Goal: Task Accomplishment & Management: Use online tool/utility

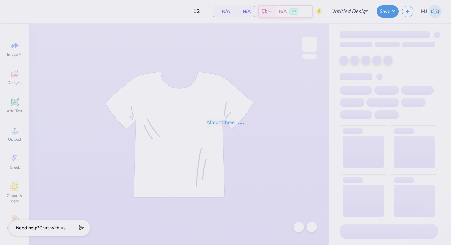
type input "Tri-Hop 2025 #2"
type input "50"
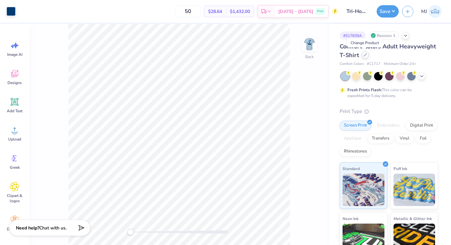
click at [364, 58] on div at bounding box center [365, 54] width 7 height 7
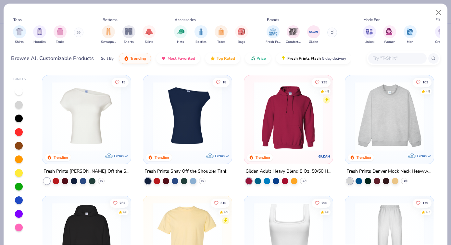
click at [391, 57] on input "text" at bounding box center [397, 58] width 50 height 7
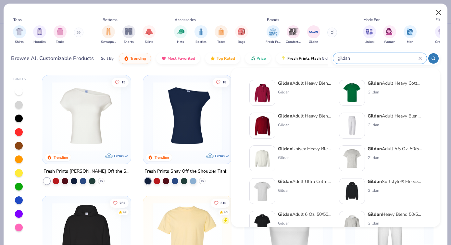
type input "gildan"
click at [440, 14] on button "Close" at bounding box center [439, 13] width 12 height 12
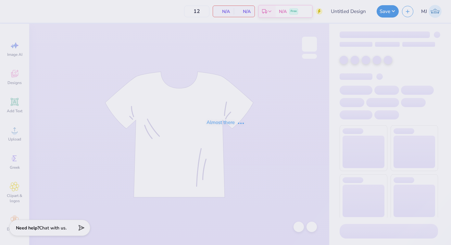
type input "Tri-Hop 2025 #2"
type input "50"
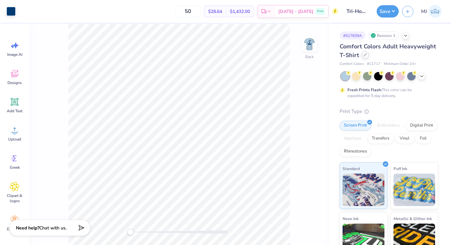
click at [366, 56] on icon at bounding box center [365, 54] width 3 height 3
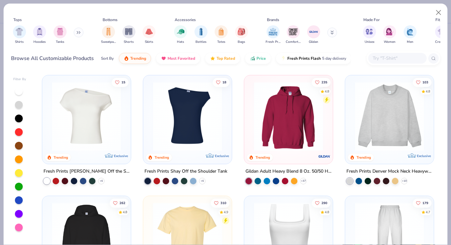
click at [383, 55] on input "text" at bounding box center [397, 58] width 50 height 7
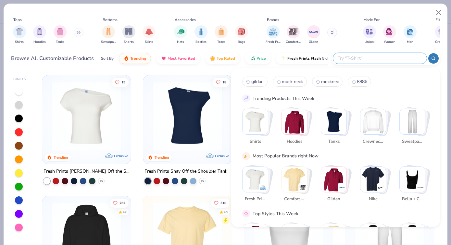
type input "d"
type input "gildan"
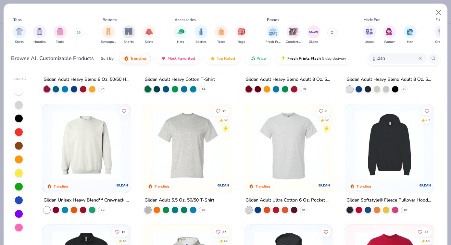
scroll to position [85, 0]
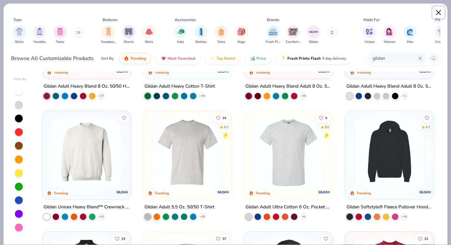
click at [438, 15] on button "Close" at bounding box center [439, 13] width 12 height 12
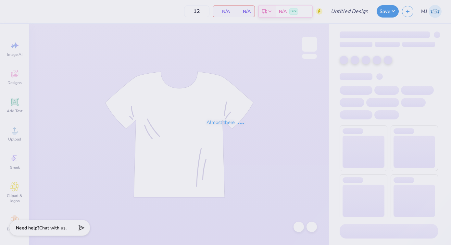
type input "Tri-Hop 2025 #2"
type input "50"
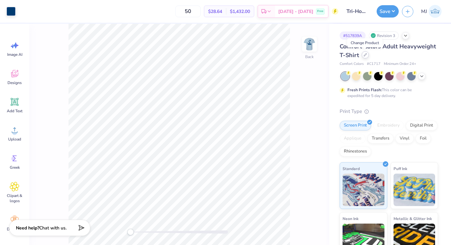
click at [368, 57] on div at bounding box center [365, 54] width 7 height 7
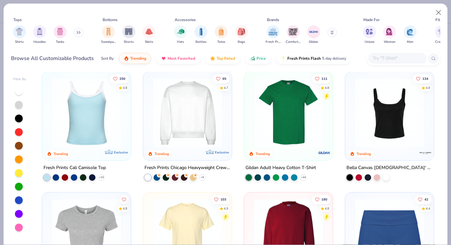
scroll to position [243, 0]
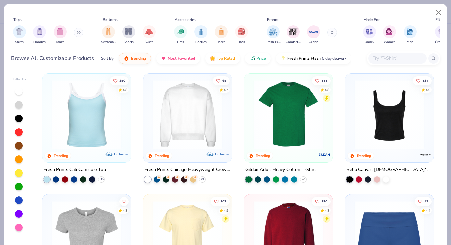
click at [306, 180] on icon at bounding box center [303, 179] width 5 height 5
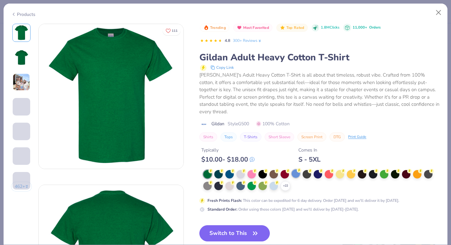
click at [293, 170] on div at bounding box center [296, 174] width 8 height 8
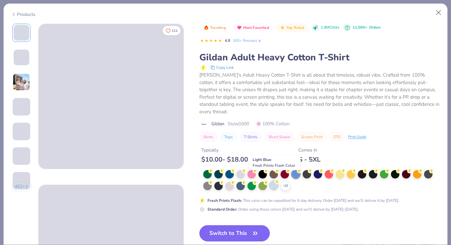
click at [275, 181] on div at bounding box center [274, 185] width 8 height 8
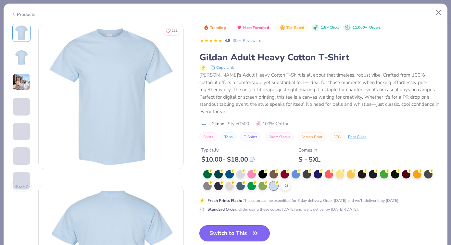
click at [233, 226] on button "Switch to This" at bounding box center [235, 234] width 71 height 16
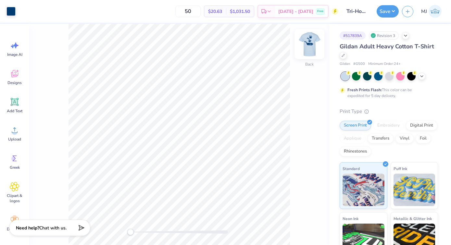
click at [305, 47] on img at bounding box center [310, 44] width 26 height 26
click at [305, 47] on img at bounding box center [309, 44] width 13 height 13
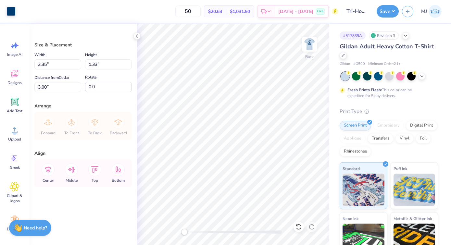
type input "3.54"
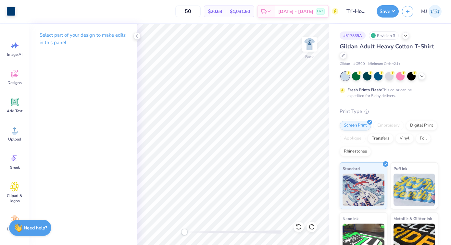
click at [222, 13] on span "$20.63" at bounding box center [215, 11] width 14 height 7
click at [199, 10] on input "50" at bounding box center [188, 12] width 25 height 12
click at [201, 10] on input "50" at bounding box center [188, 12] width 25 height 12
type input "5"
type input "25"
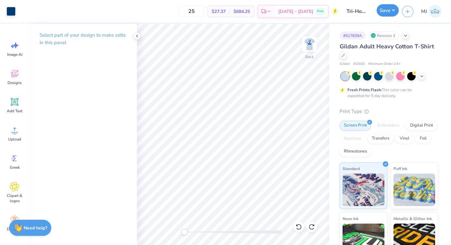
click at [390, 10] on button "Save" at bounding box center [388, 10] width 22 height 12
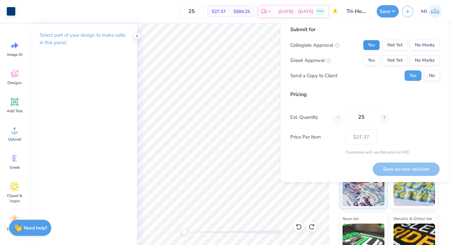
click at [373, 50] on button "Yes" at bounding box center [371, 45] width 17 height 10
click at [426, 62] on button "No Marks" at bounding box center [426, 60] width 30 height 10
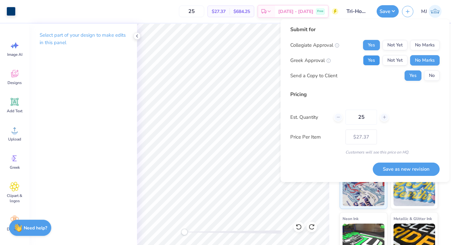
click at [369, 57] on button "Yes" at bounding box center [371, 60] width 17 height 10
click at [430, 50] on button "No Marks" at bounding box center [426, 45] width 30 height 10
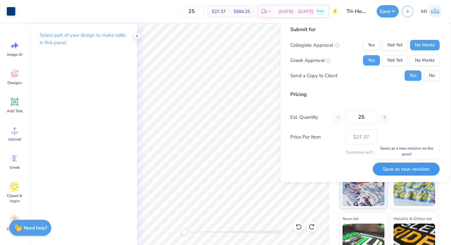
click at [406, 166] on button "Save as new revision" at bounding box center [406, 169] width 67 height 13
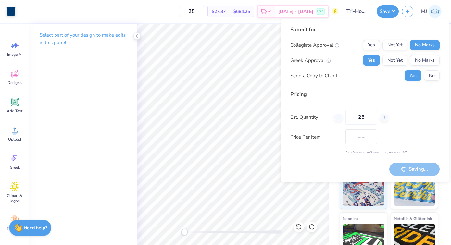
type input "$27.37"
click at [138, 33] on icon at bounding box center [137, 35] width 5 height 5
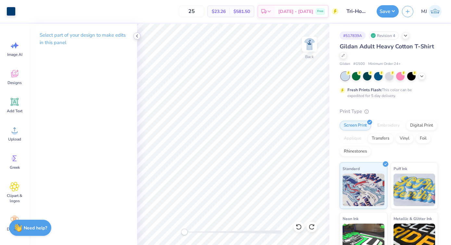
click at [136, 37] on icon at bounding box center [137, 35] width 5 height 5
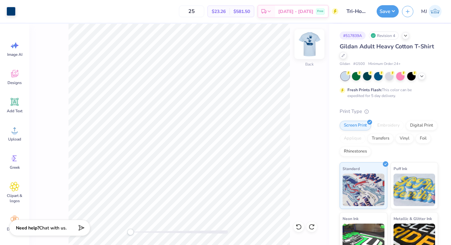
click at [309, 46] on img at bounding box center [310, 44] width 26 height 26
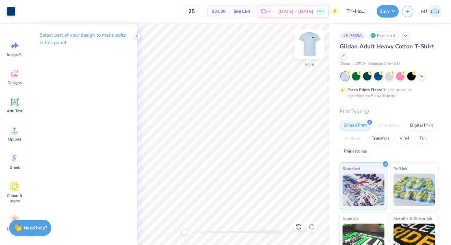
click at [312, 43] on img at bounding box center [310, 44] width 26 height 26
click at [307, 49] on img at bounding box center [310, 44] width 26 height 26
click at [309, 39] on img at bounding box center [310, 44] width 26 height 26
click at [394, 11] on button "Save" at bounding box center [388, 10] width 22 height 12
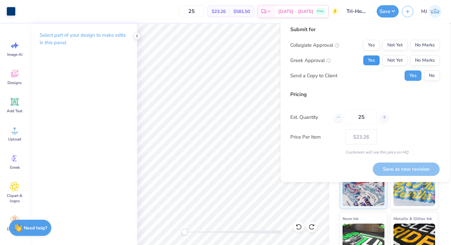
click at [371, 58] on button "Yes" at bounding box center [371, 60] width 17 height 10
click at [423, 46] on button "No Marks" at bounding box center [426, 45] width 30 height 10
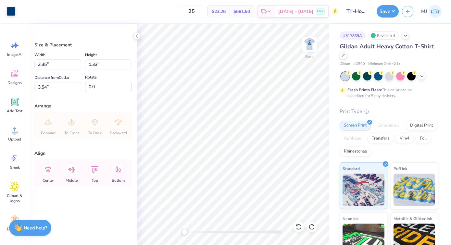
type input "3.39"
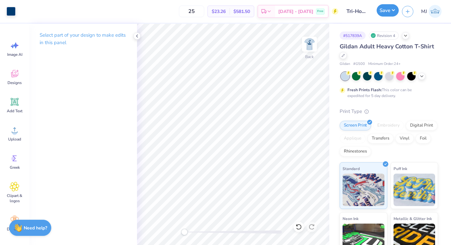
click at [389, 12] on button "Save" at bounding box center [388, 10] width 22 height 12
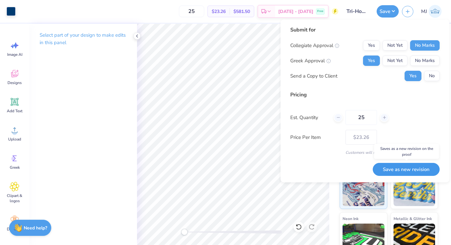
click at [399, 169] on button "Save as new revision" at bounding box center [406, 169] width 67 height 13
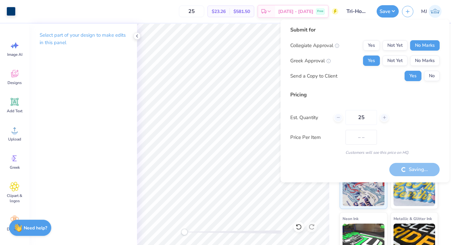
type input "$23.26"
click at [139, 33] on div at bounding box center [137, 36] width 7 height 7
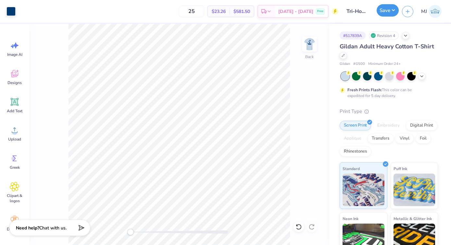
click at [394, 14] on button "Save" at bounding box center [388, 10] width 22 height 12
